Goal: Task Accomplishment & Management: Use online tool/utility

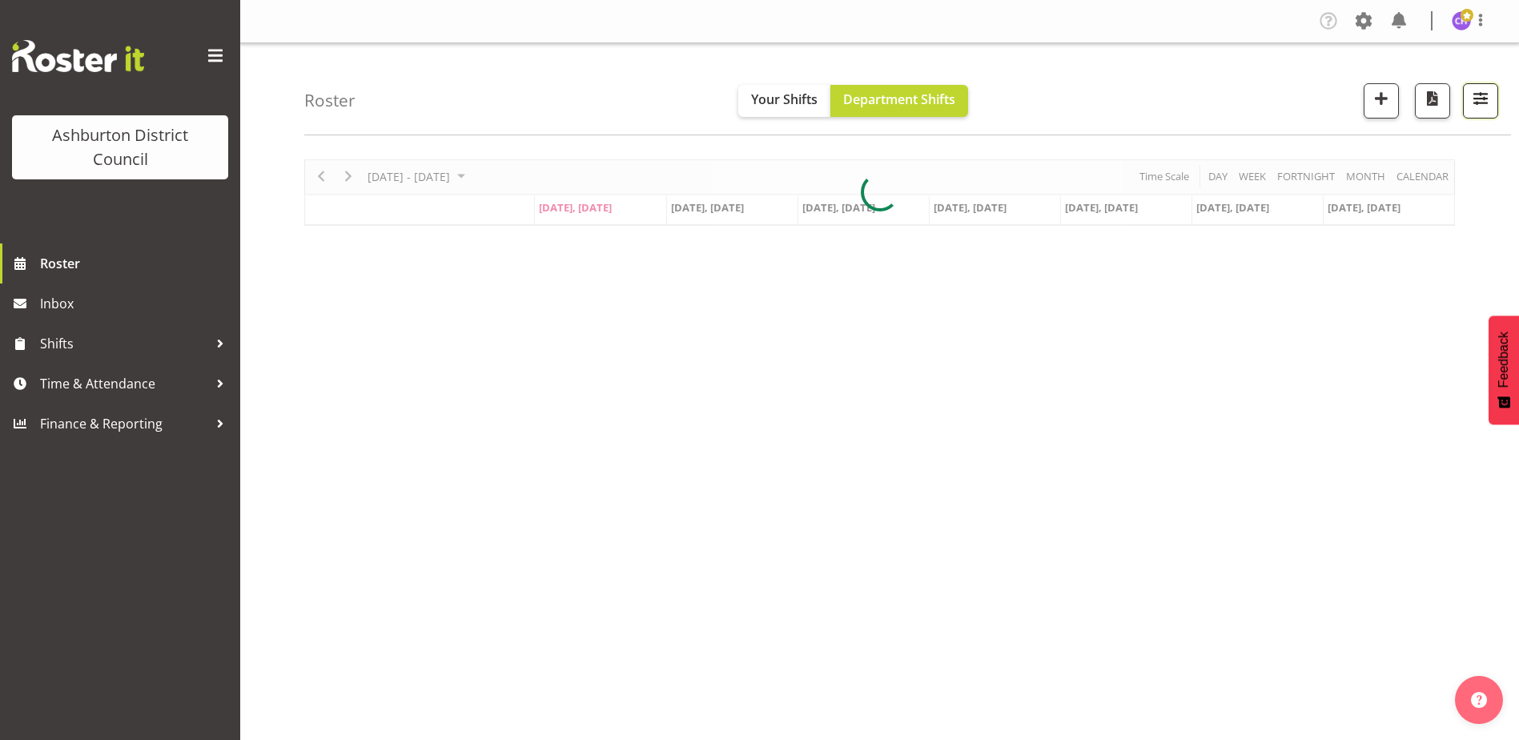
click at [1482, 100] on span "button" at bounding box center [1480, 98] width 21 height 21
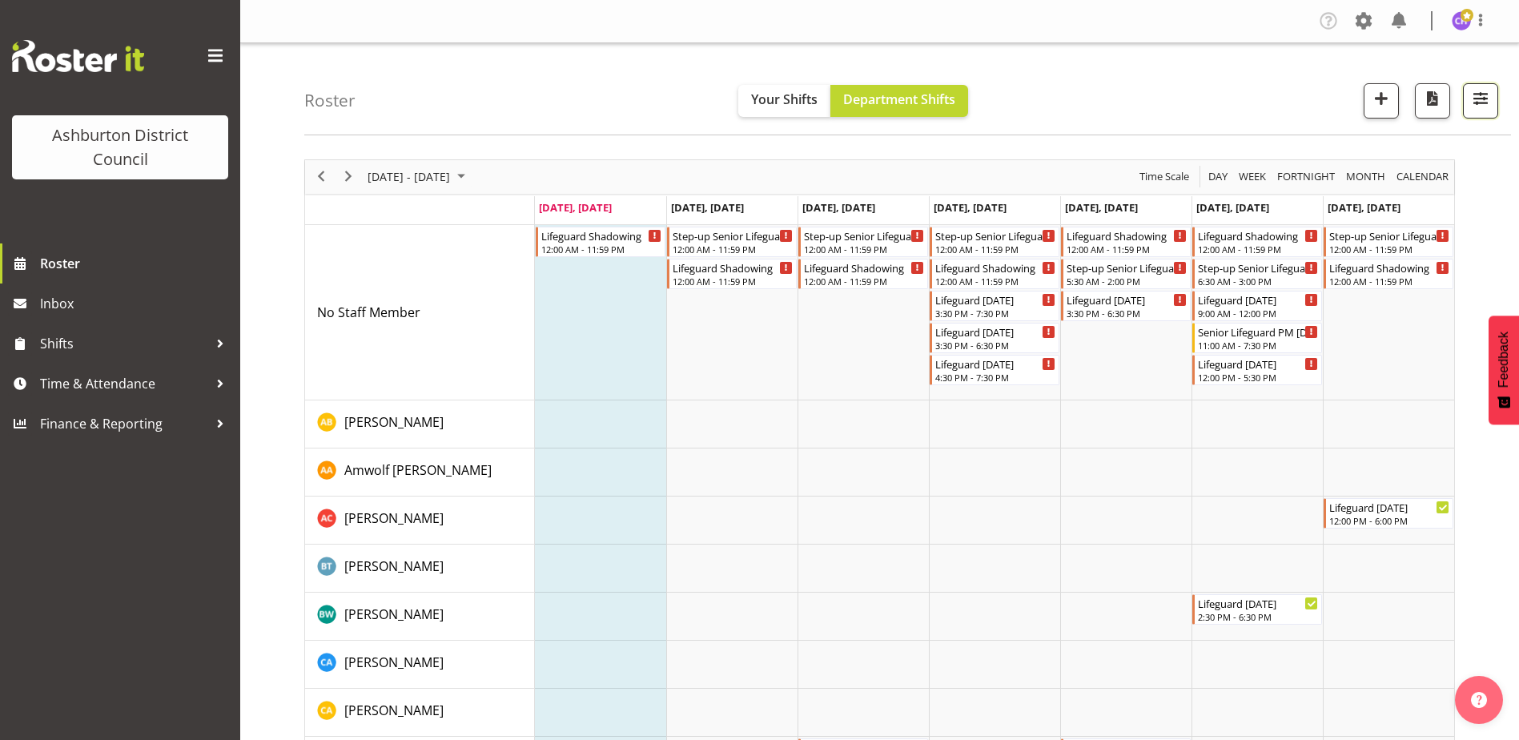
click at [1466, 92] on button "button" at bounding box center [1480, 100] width 35 height 35
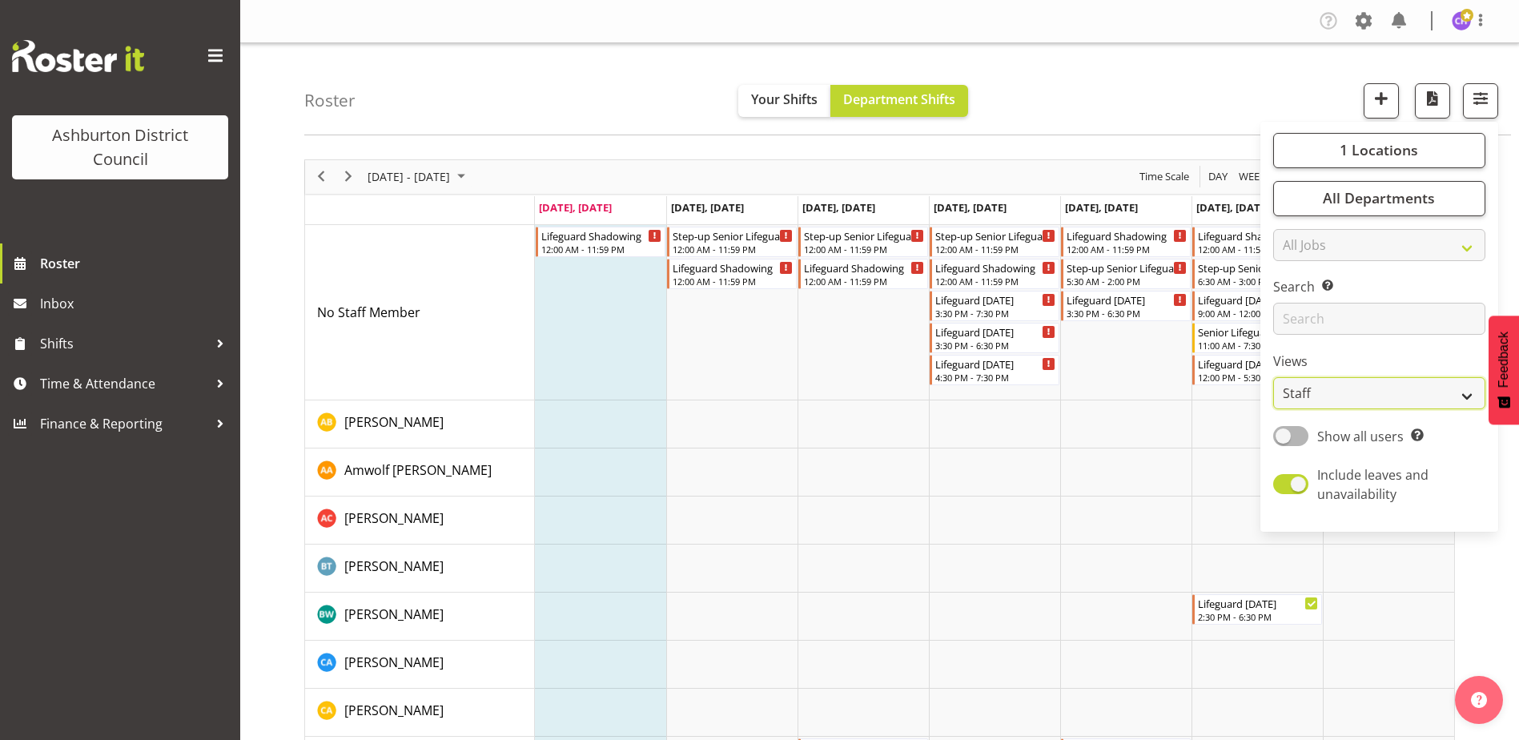
click at [1325, 394] on select "Staff Role Shift - Horizontal Shift - Vertical Staff - Location" at bounding box center [1379, 393] width 212 height 32
select select "shift"
click at [1274, 377] on select "Staff Role Shift - Horizontal Shift - Vertical Staff - Location" at bounding box center [1379, 393] width 212 height 32
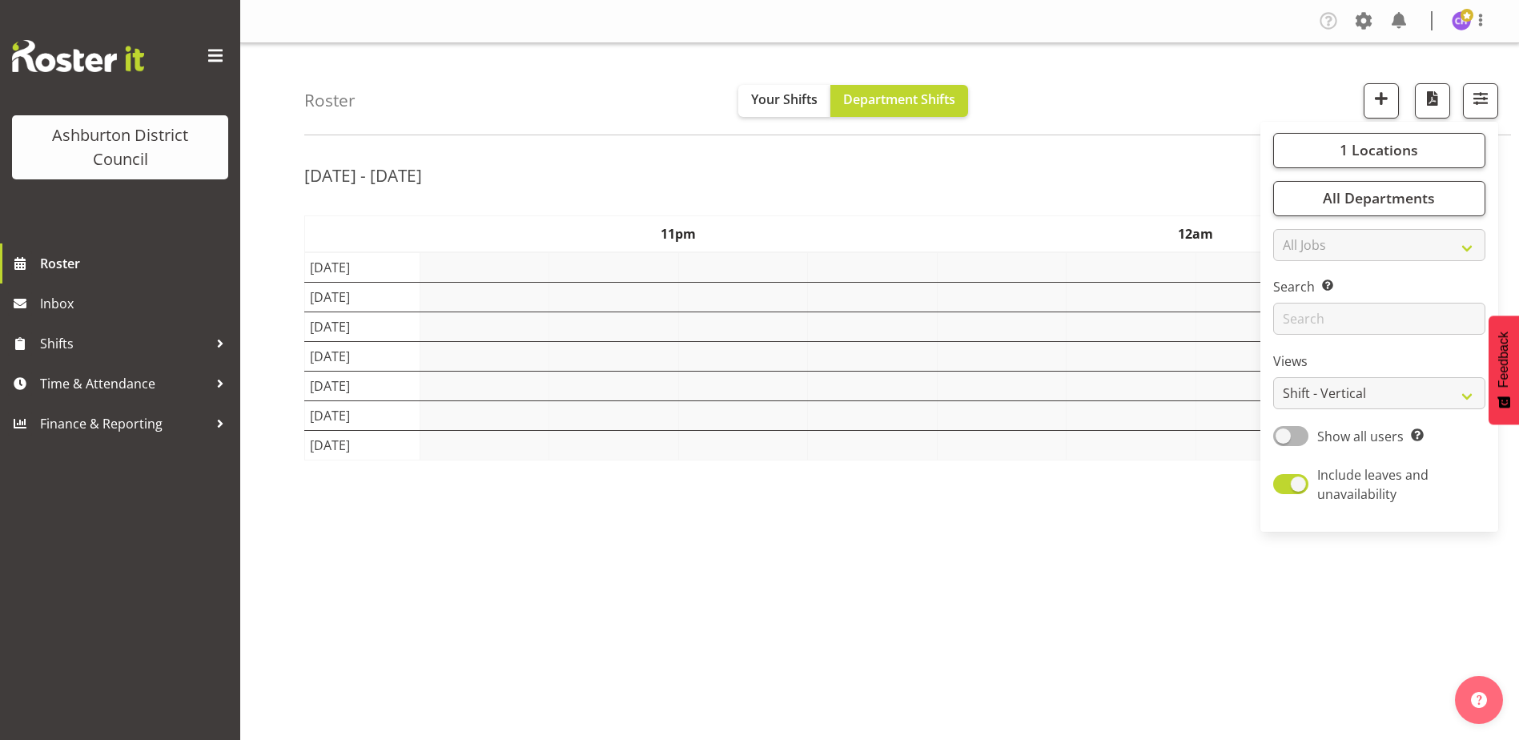
click at [1153, 78] on div "Roster Your Shifts Department Shifts 1 Locations [GEOGRAPHIC_DATA] [GEOGRAPHIC_…" at bounding box center [907, 89] width 1207 height 92
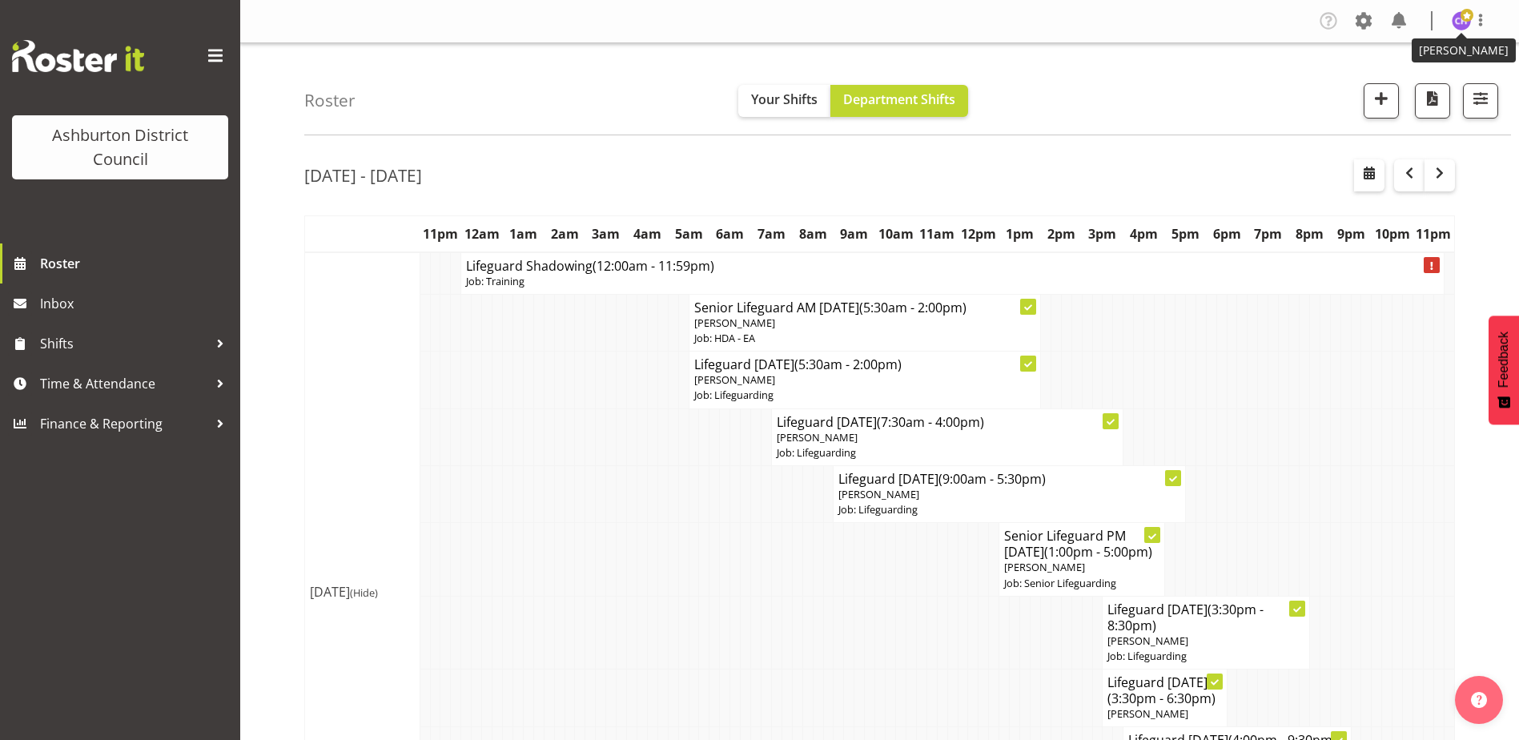
click at [1458, 24] on img at bounding box center [1461, 20] width 19 height 19
click at [1409, 81] on link "Log Out" at bounding box center [1414, 84] width 154 height 29
